Goal: Task Accomplishment & Management: Manage account settings

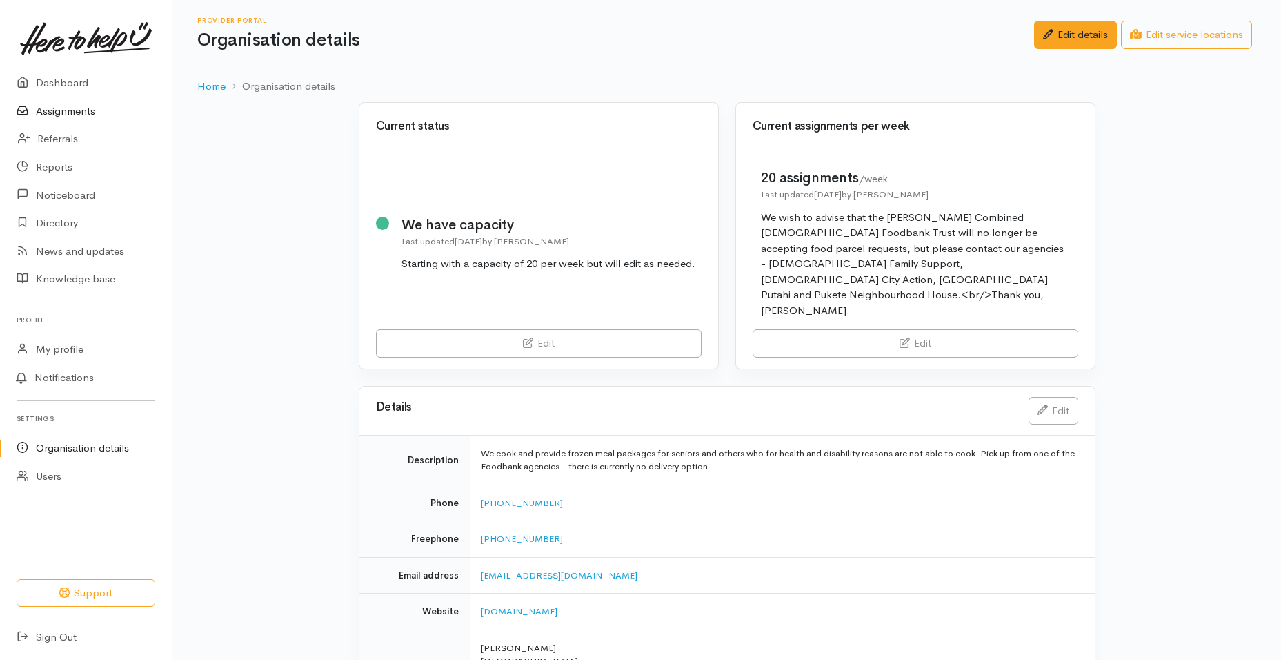
click at [57, 103] on link "Assignments" at bounding box center [86, 111] width 172 height 28
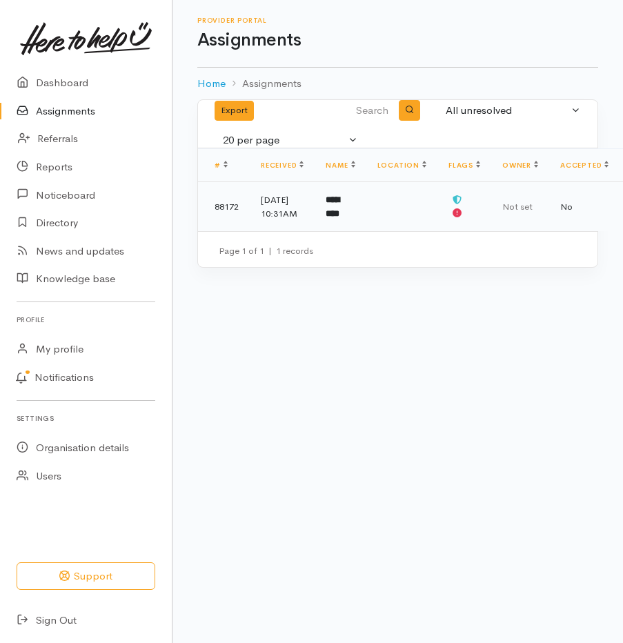
click at [336, 214] on b "*********" at bounding box center [333, 206] width 14 height 23
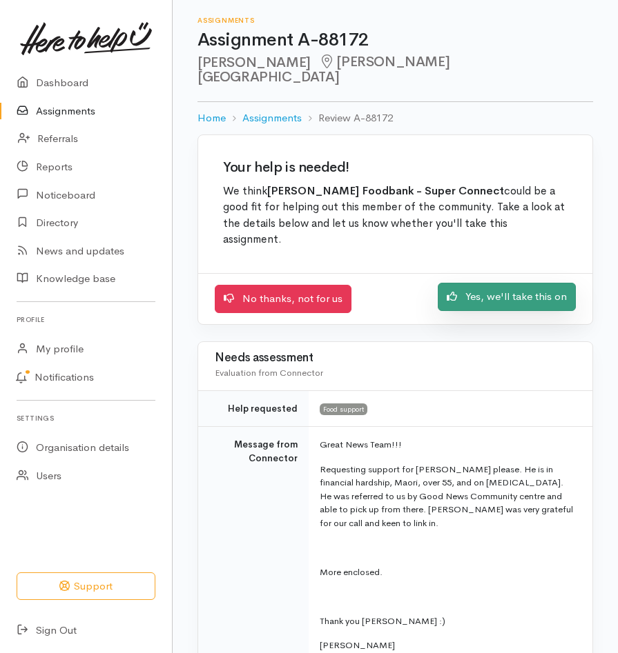
click at [517, 283] on link "Yes, we'll take this on" at bounding box center [506, 297] width 138 height 28
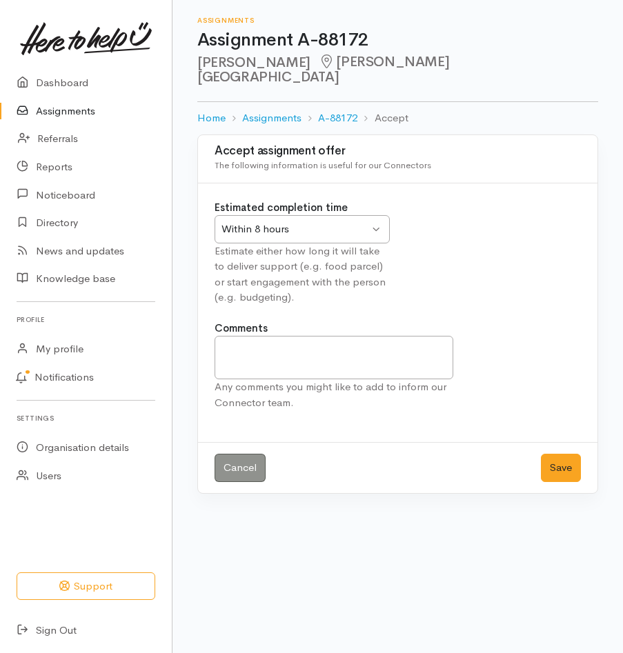
click at [373, 215] on div "Within 8 hours Within 8 hours" at bounding box center [302, 229] width 175 height 28
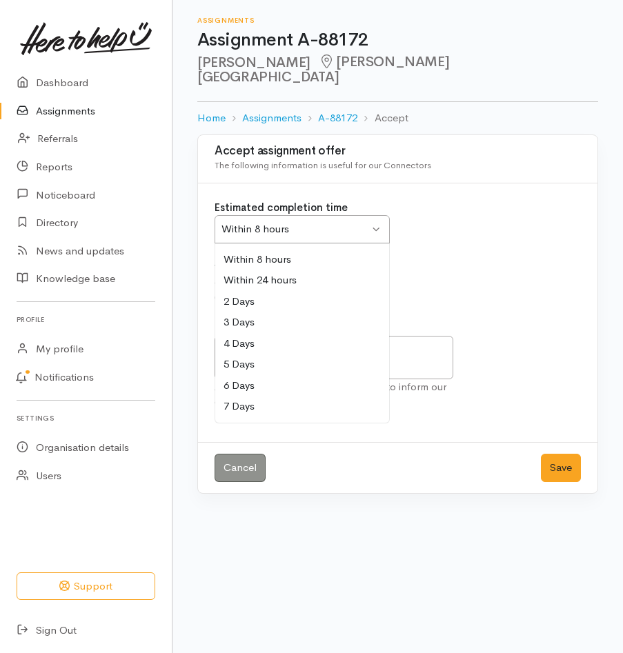
click at [328, 244] on div "Estimated completion time Within 8 hours Within 8 hours Within 8 hours Within 2…" at bounding box center [302, 253] width 192 height 106
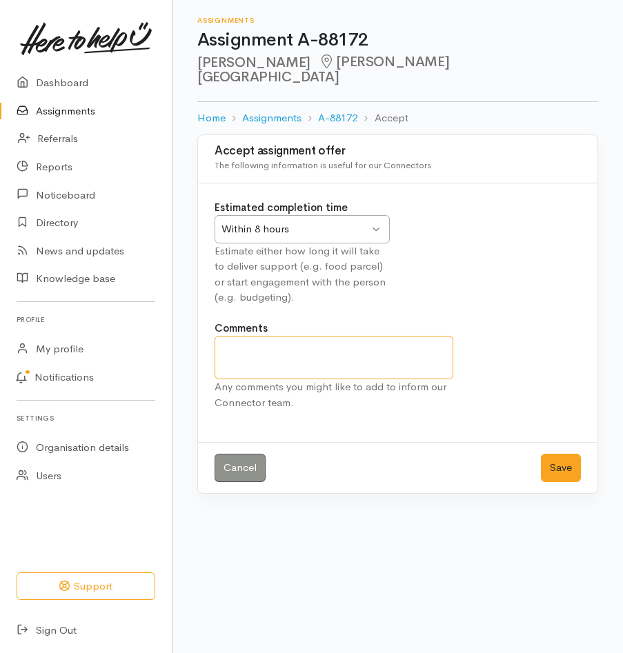
click at [288, 336] on textarea "Comments" at bounding box center [334, 357] width 239 height 43
type textarea "Thank you - so great to see the first application come in yay yay!!!!"
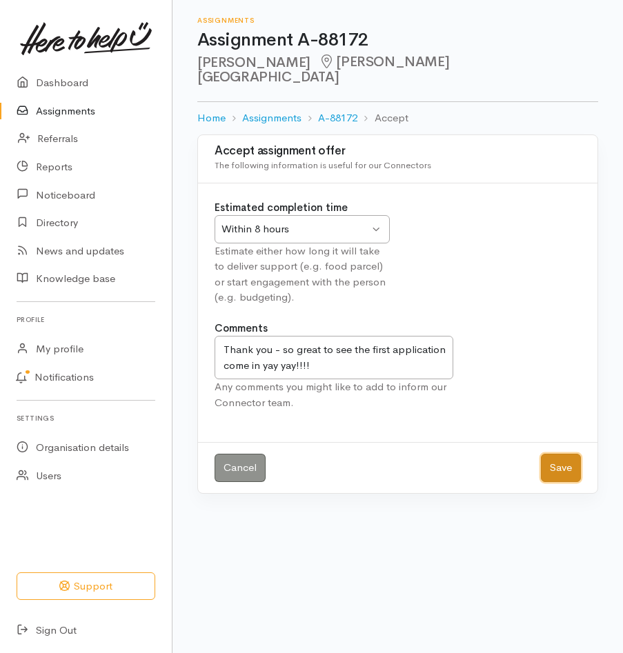
click at [553, 454] on button "Save" at bounding box center [561, 468] width 40 height 28
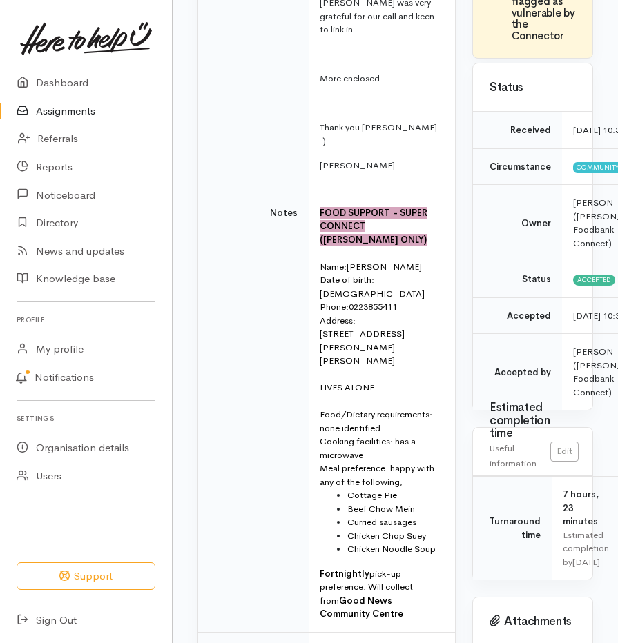
scroll to position [395, 0]
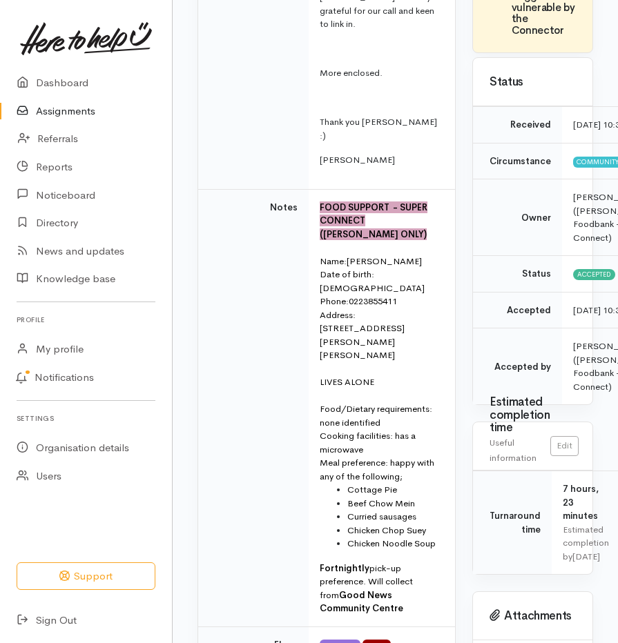
click at [243, 385] on td "Notes" at bounding box center [253, 407] width 110 height 437
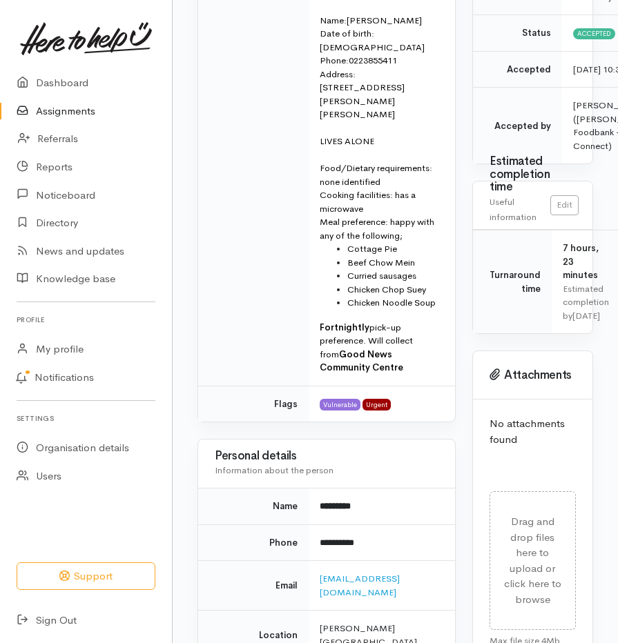
scroll to position [351, 0]
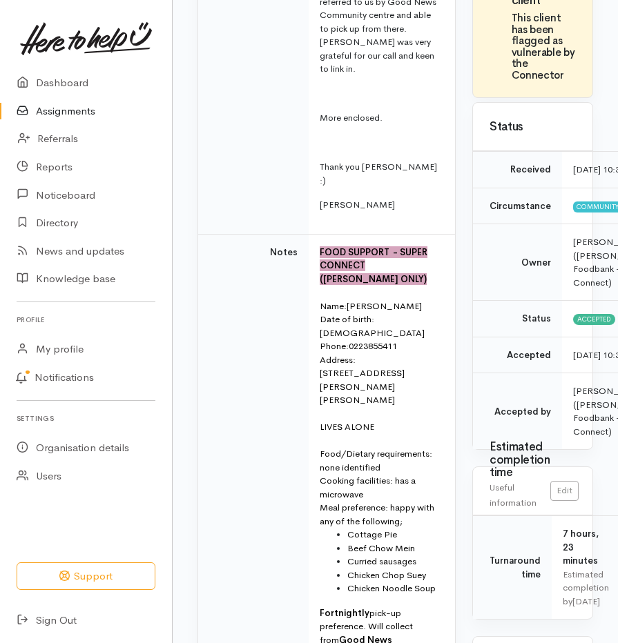
click at [402, 299] on div "Name: [PERSON_NAME]" at bounding box center [378, 306] width 119 height 14
